Goal: Transaction & Acquisition: Purchase product/service

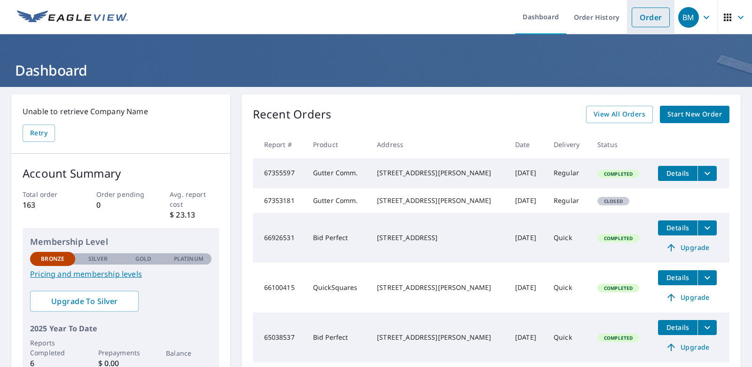
click at [644, 19] on link "Order" at bounding box center [650, 18] width 38 height 20
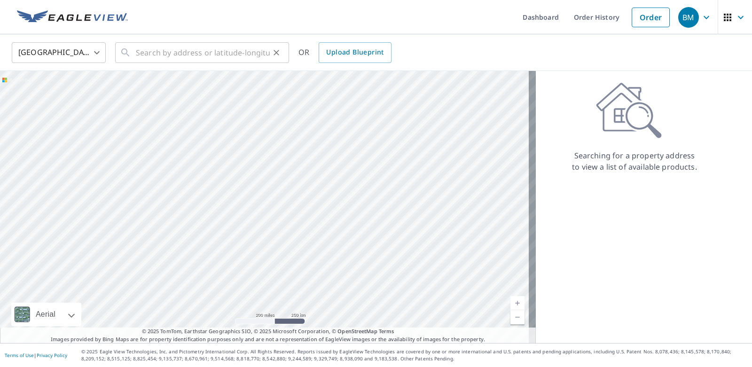
click at [132, 54] on div "​" at bounding box center [202, 52] width 174 height 21
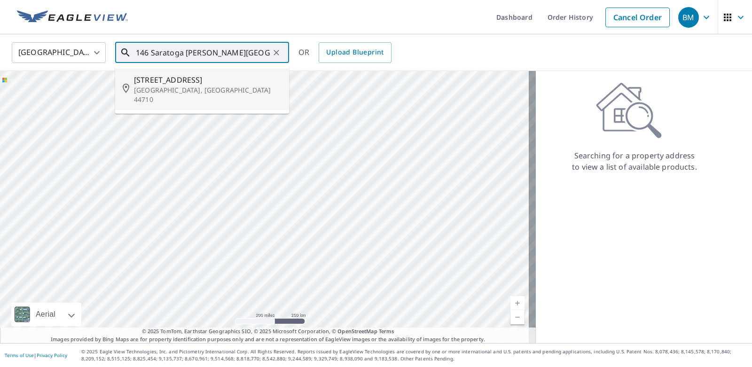
click at [168, 78] on span "[STREET_ADDRESS]" at bounding box center [208, 79] width 148 height 11
type input "[STREET_ADDRESS]"
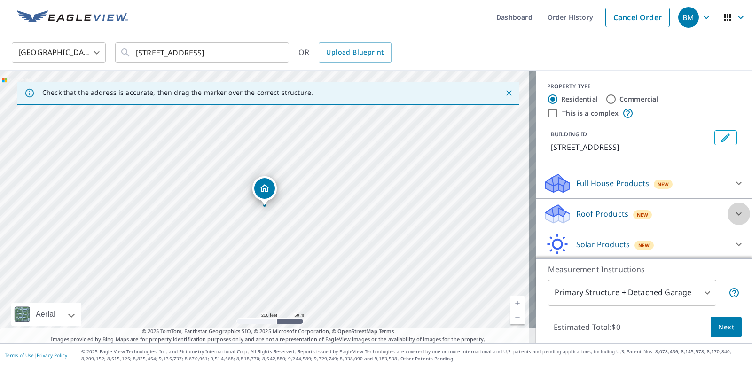
click at [733, 213] on icon at bounding box center [738, 213] width 11 height 11
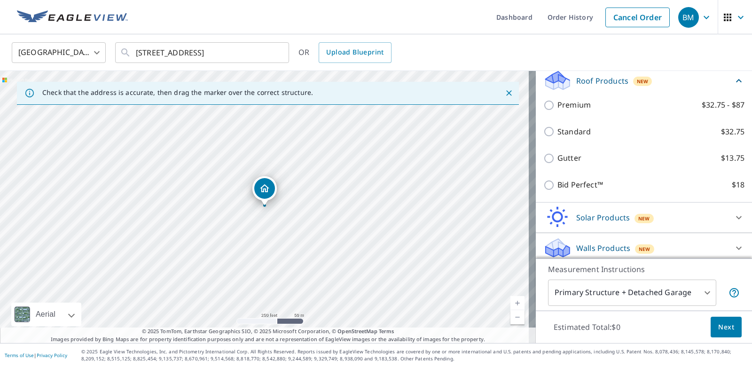
scroll to position [138, 0]
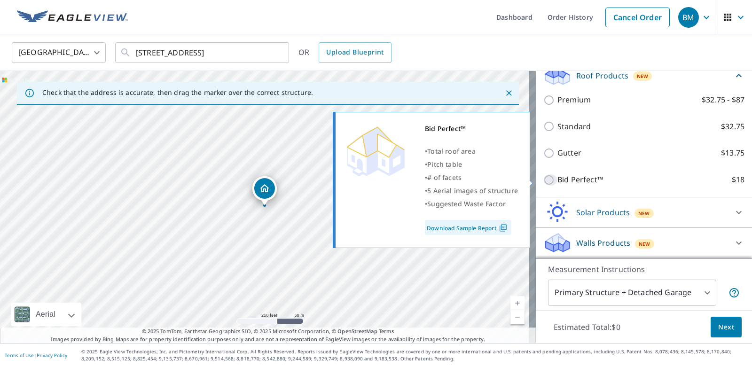
click at [543, 179] on input "Bid Perfect™ $18" at bounding box center [550, 179] width 14 height 11
checkbox input "true"
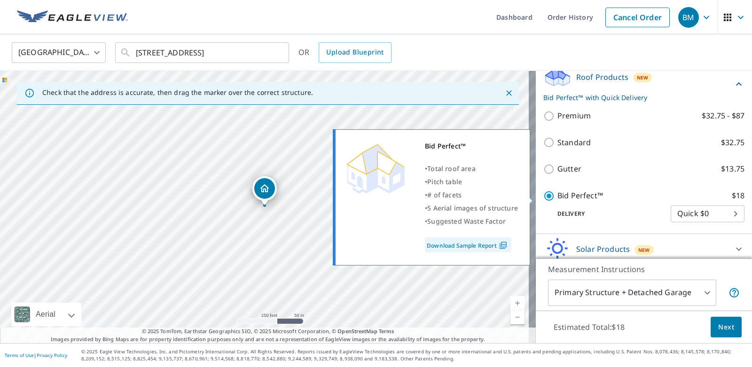
scroll to position [135, 0]
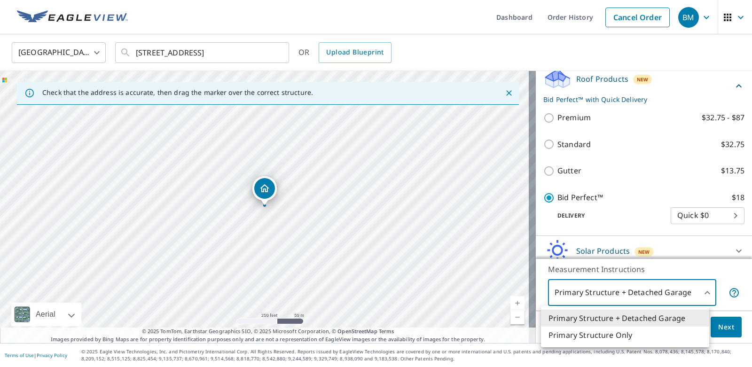
click at [699, 293] on body "BM BM Dashboard Order History Cancel Order BM [GEOGRAPHIC_DATA] [GEOGRAPHIC_DAT…" at bounding box center [376, 183] width 752 height 367
click at [621, 336] on li "Primary Structure Only" at bounding box center [625, 334] width 168 height 17
type input "2"
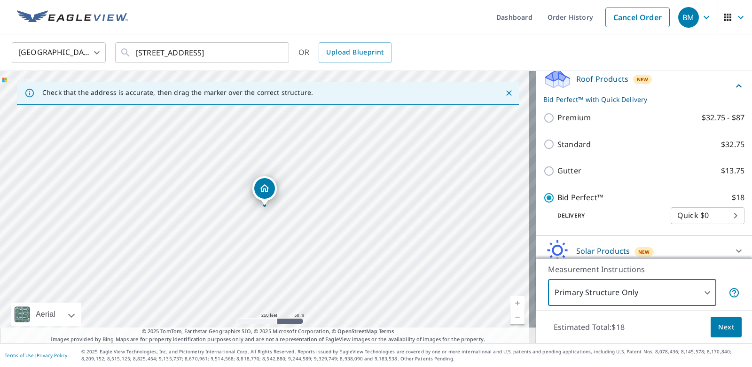
click at [722, 326] on span "Next" at bounding box center [726, 327] width 16 height 12
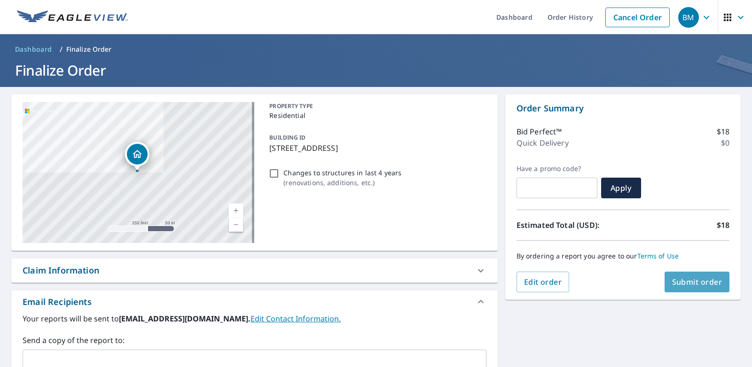
click at [691, 284] on span "Submit order" at bounding box center [697, 282] width 50 height 10
checkbox input "true"
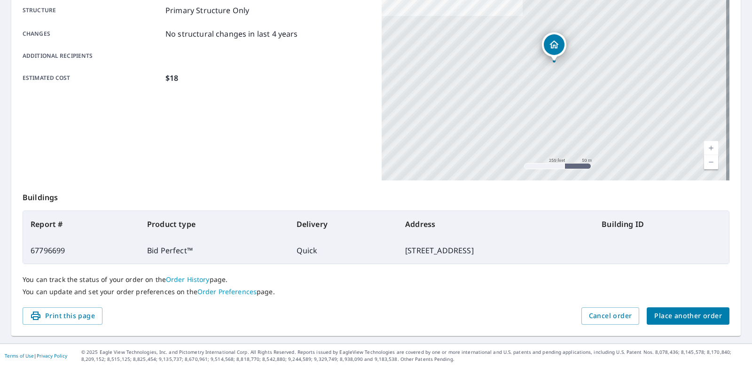
scroll to position [186, 0]
